Goal: Information Seeking & Learning: Learn about a topic

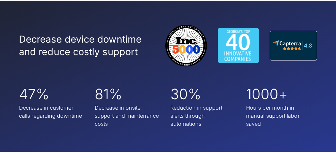
scroll to position [1134, 0]
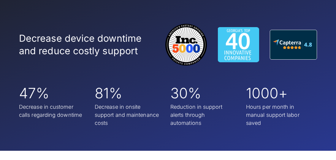
click at [253, 27] on img at bounding box center [239, 44] width 42 height 35
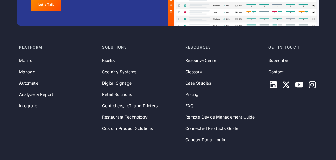
scroll to position [2044, 0]
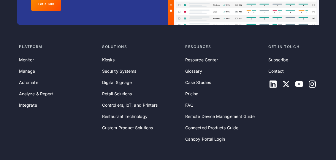
click at [117, 113] on div "Kiosks Security Systems Digital Signage Retail Solutions Controllers, IoT, and …" at bounding box center [141, 93] width 78 height 74
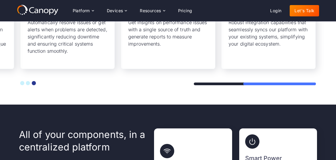
scroll to position [1423, 0]
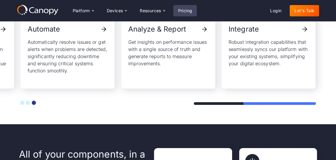
click at [187, 7] on link "Pricing" at bounding box center [186, 10] width 24 height 11
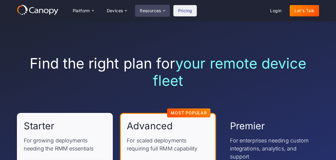
click at [152, 12] on div "Resources" at bounding box center [150, 11] width 21 height 4
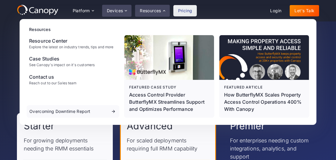
click at [119, 13] on div "Devices" at bounding box center [115, 11] width 16 height 4
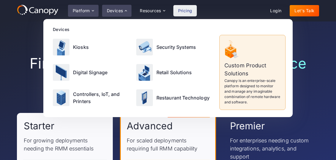
click at [86, 14] on div "Platform" at bounding box center [83, 11] width 31 height 12
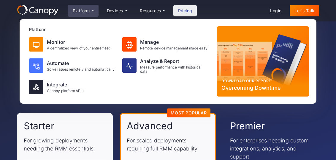
click at [45, 14] on icon at bounding box center [38, 9] width 42 height 11
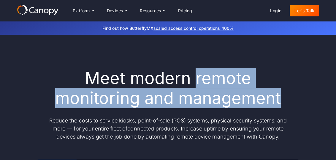
drag, startPoint x: 196, startPoint y: 78, endPoint x: 281, endPoint y: 97, distance: 87.7
click at [282, 98] on h1 "Meet modern remote monitoring and management" at bounding box center [168, 88] width 250 height 40
copy h1 "remote monitoring and management"
